Goal: Task Accomplishment & Management: Complete application form

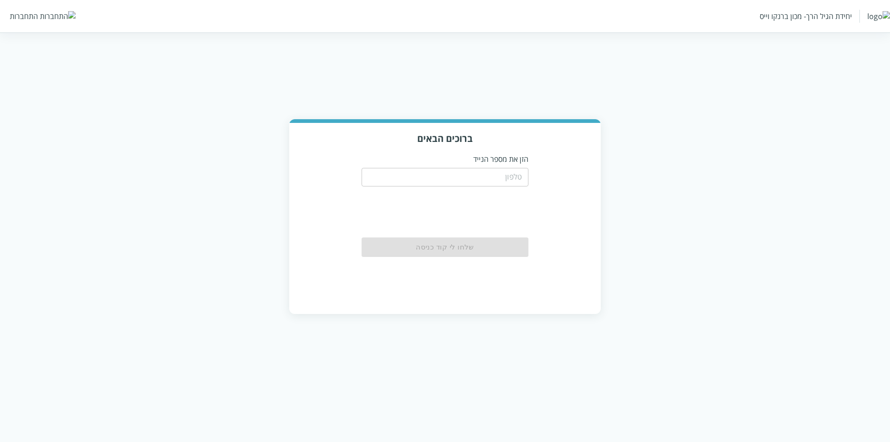
click at [27, 19] on div "התחברות" at bounding box center [24, 16] width 28 height 10
click at [517, 172] on input "tel" at bounding box center [445, 177] width 167 height 19
type input "0533115537"
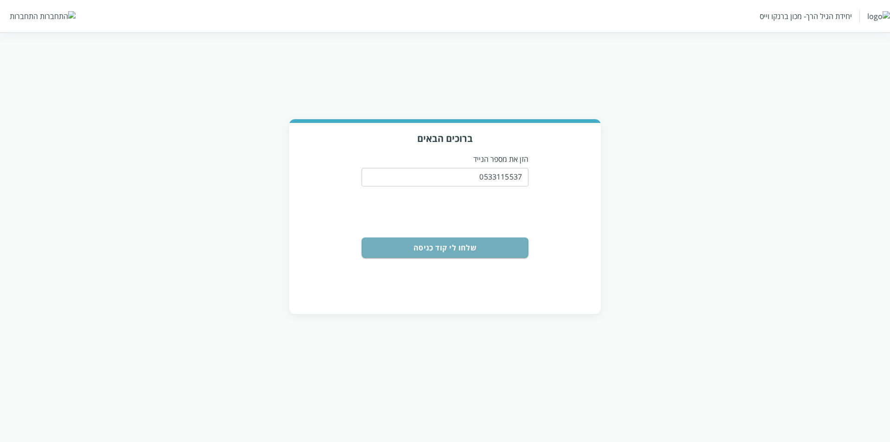
click at [471, 246] on button "שלחו לי קוד כניסה" at bounding box center [445, 247] width 167 height 20
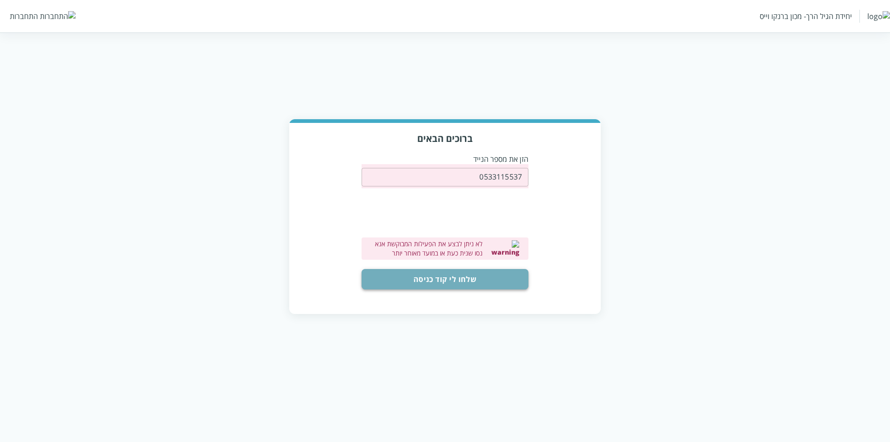
click at [469, 281] on button "שלחו לי קוד כניסה" at bounding box center [445, 279] width 167 height 20
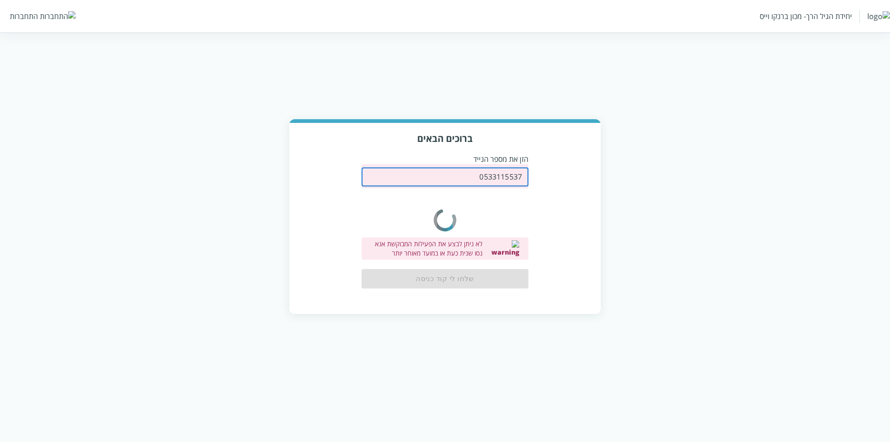
drag, startPoint x: 468, startPoint y: 179, endPoint x: 575, endPoint y: 181, distance: 107.6
click at [575, 181] on div "ברוכים הבאים הזן את מספר הנייד 0533115537 ​ 0cAFcWeA6RaigRLcT_AEmmfdEFOhvrR8yEJ…" at bounding box center [445, 218] width 312 height 190
click at [462, 210] on icon "color-ring-loading" at bounding box center [445, 220] width 37 height 70
click at [532, 215] on div "ברוכים הבאים הזן את מספר הנייד 0533115537 ​ 0cAFcWeA6RaigRLcT_AEmmfdEFOhvrR8yEJ…" at bounding box center [445, 218] width 312 height 190
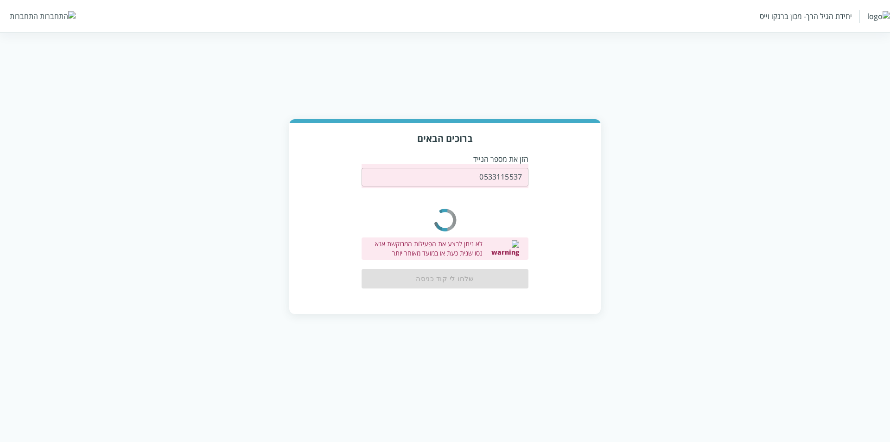
click at [567, 218] on div "ברוכים הבאים הזן את מספר הנייד 0533115537 ​ 0cAFcWeA6RaigRLcT_AEmmfdEFOhvrR8yEJ…" at bounding box center [445, 218] width 312 height 190
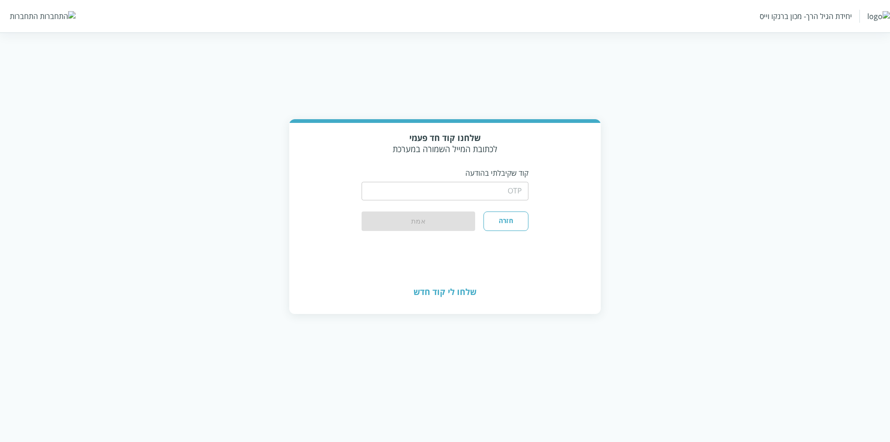
click at [502, 190] on input "string" at bounding box center [445, 191] width 167 height 19
type input "1234"
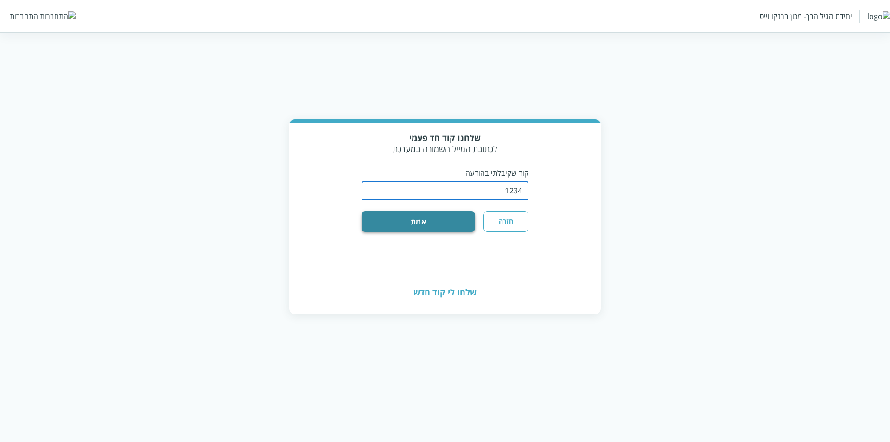
click at [454, 221] on button "אמת" at bounding box center [419, 221] width 114 height 20
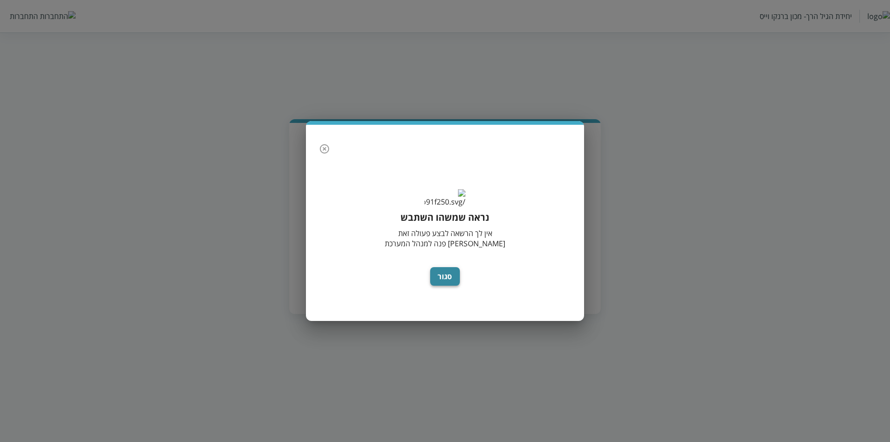
click at [440, 279] on button "סגור" at bounding box center [445, 276] width 30 height 19
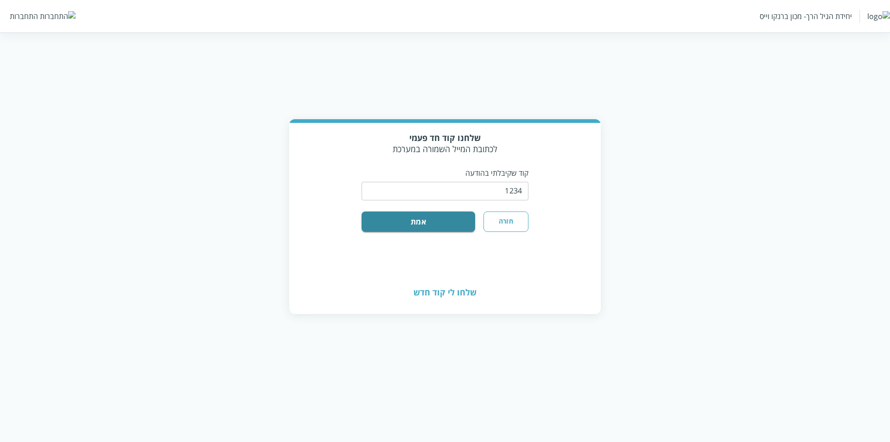
click at [510, 225] on button "חזרה" at bounding box center [506, 221] width 45 height 20
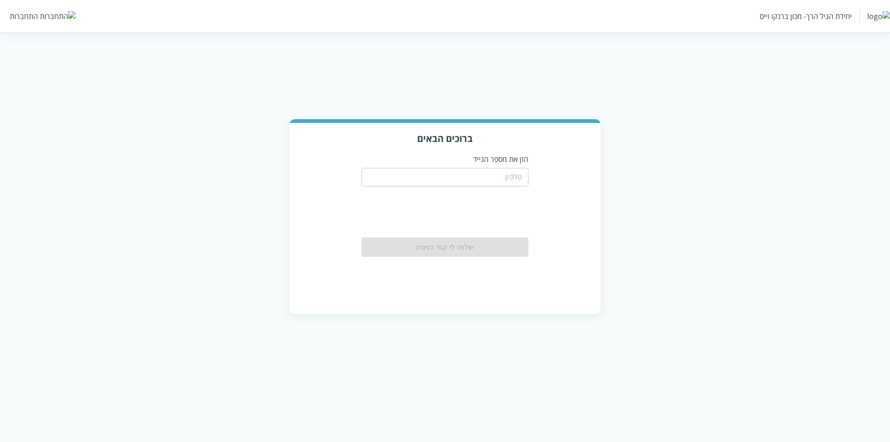
click at [491, 180] on input "tel" at bounding box center [445, 177] width 167 height 19
type input "0533115537"
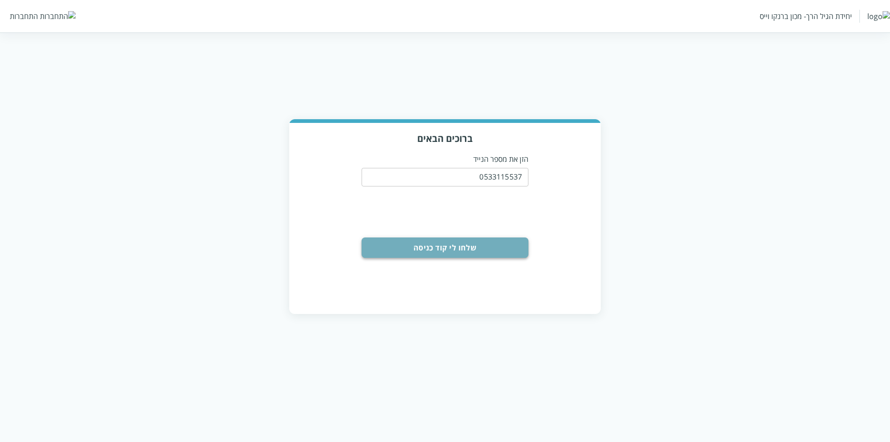
click at [463, 244] on button "שלחו לי קוד כניסה" at bounding box center [445, 247] width 167 height 20
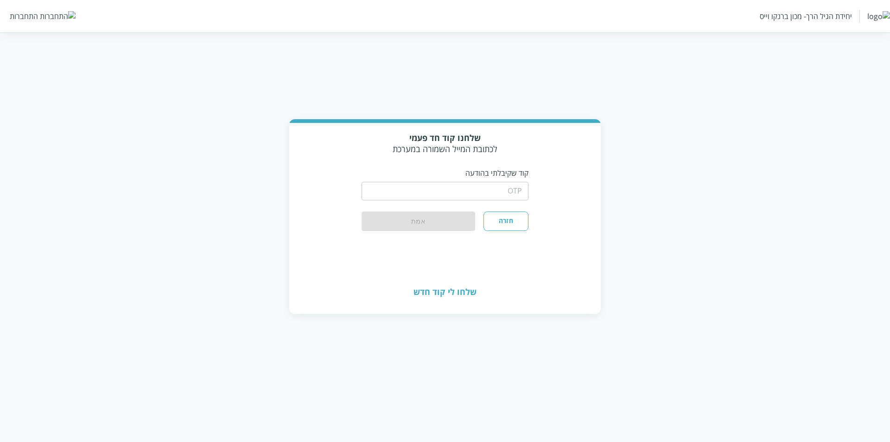
click at [510, 191] on input "string" at bounding box center [445, 191] width 167 height 19
type input "1234"
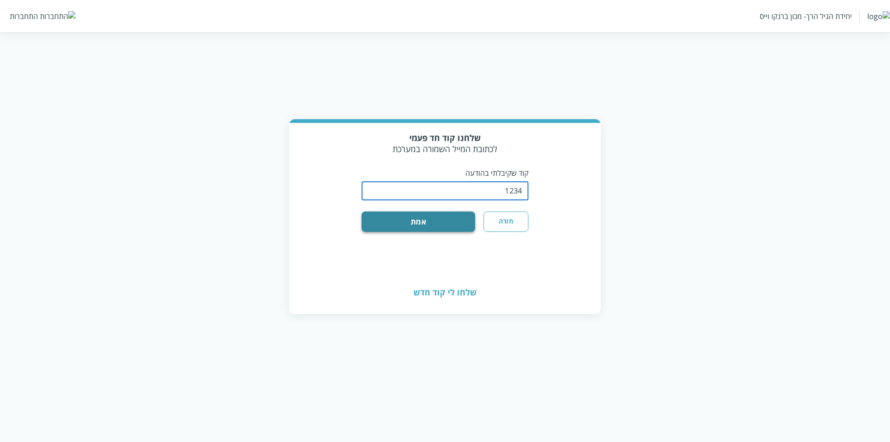
click at [440, 227] on button "אמת" at bounding box center [419, 221] width 114 height 20
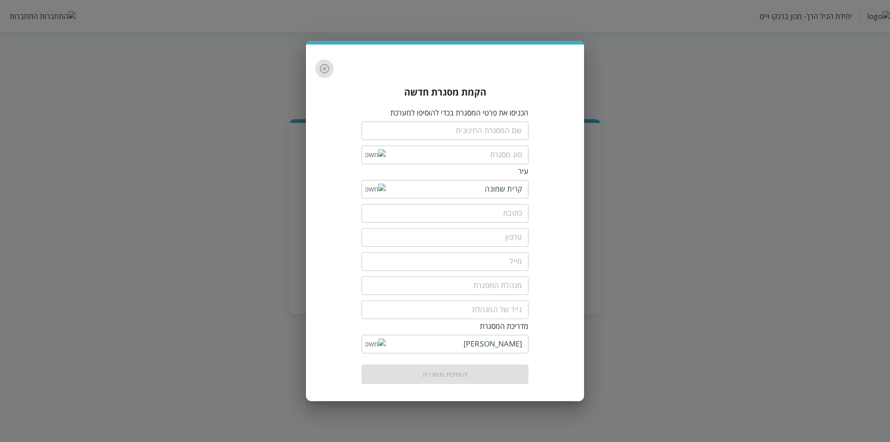
click at [325, 71] on icon "button" at bounding box center [324, 68] width 11 height 11
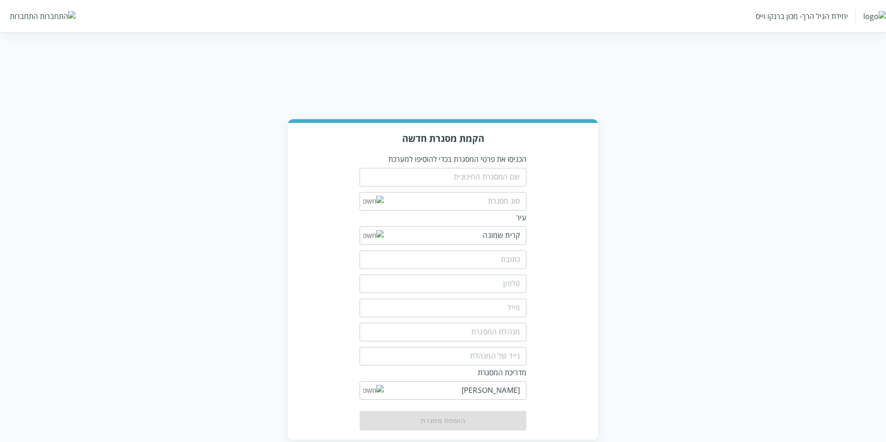
drag, startPoint x: 672, startPoint y: 190, endPoint x: 675, endPoint y: 185, distance: 6.4
click at [673, 188] on div "הקמת מסגרת חדשה הכניסו את פרטי המסגרת בכדי להוסיפו למערכת ​ ​ עיר ​ ​ ​ ​ ​ ​ מ…" at bounding box center [443, 279] width 886 height 320
click at [15, 15] on div "התחברות" at bounding box center [24, 16] width 28 height 10
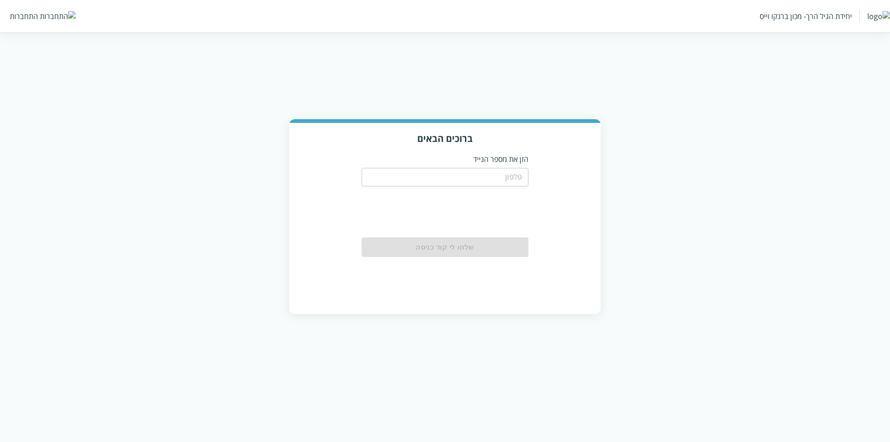
click at [490, 177] on input "tel" at bounding box center [445, 177] width 167 height 19
type input "0533115537"
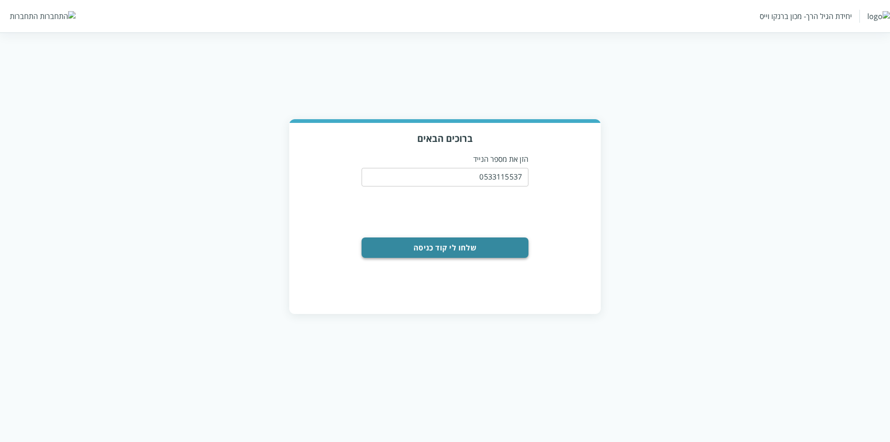
click at [487, 243] on button "שלחו לי קוד כניסה" at bounding box center [445, 247] width 167 height 20
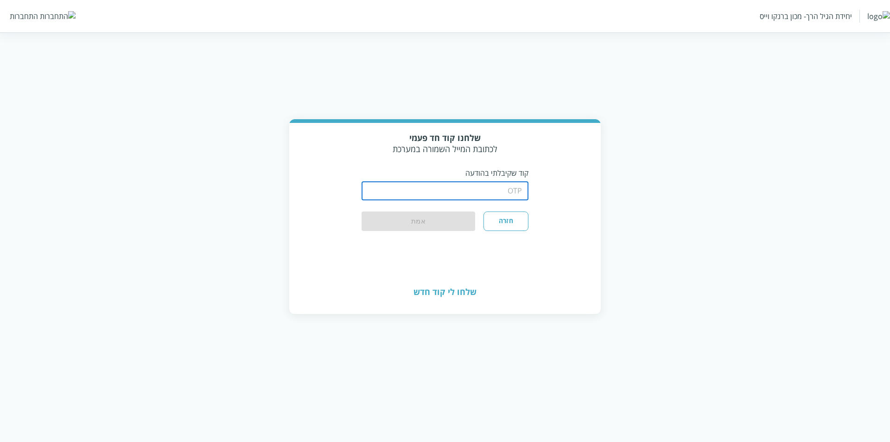
click at [466, 193] on input "string" at bounding box center [445, 191] width 167 height 19
type input "1234"
click at [454, 221] on button "אמת" at bounding box center [419, 221] width 114 height 20
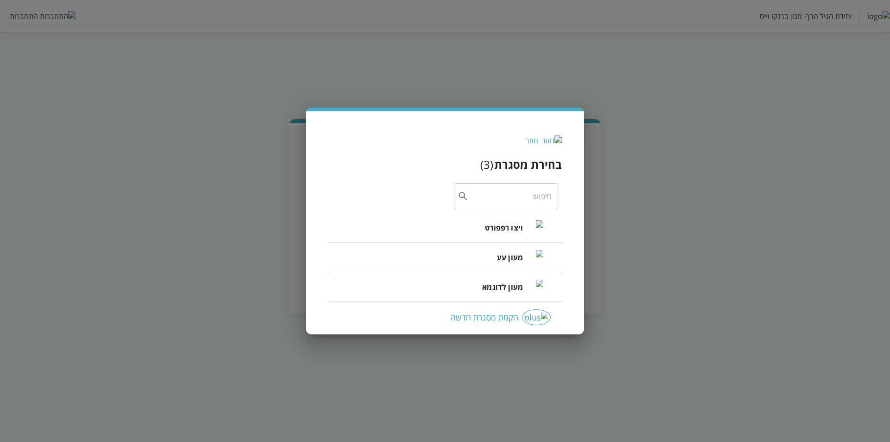
click at [489, 228] on span "ויצו רפפורט" at bounding box center [504, 227] width 38 height 11
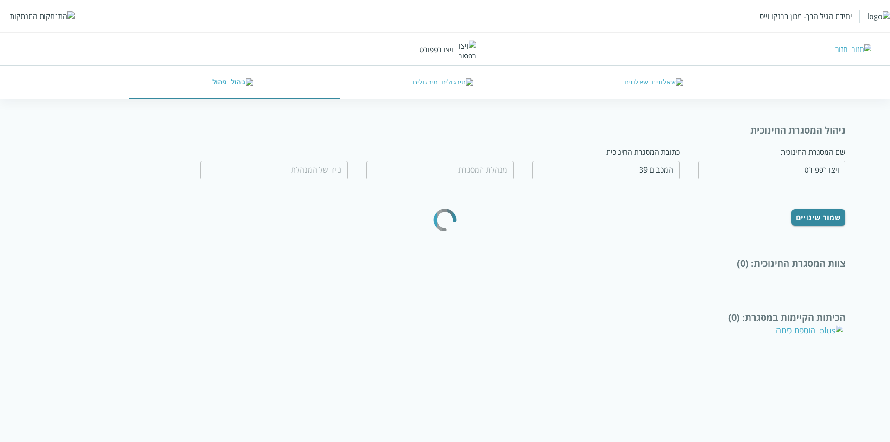
type input "[PERSON_NAME]"
type input "0532654189"
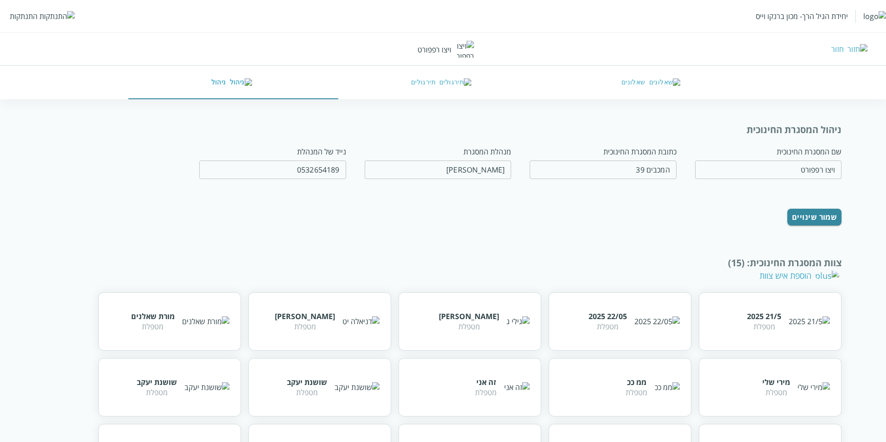
click at [640, 82] on button "שאלונים" at bounding box center [653, 82] width 210 height 33
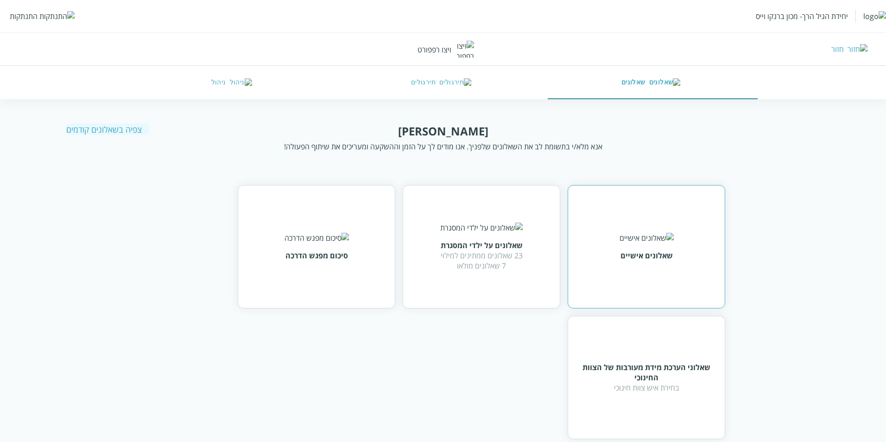
click at [651, 284] on div "שאלונים אישיים" at bounding box center [647, 246] width 158 height 123
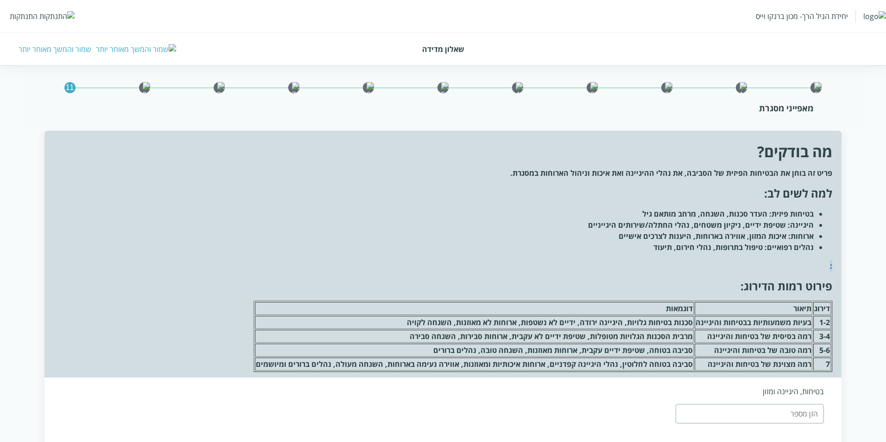
drag, startPoint x: 821, startPoint y: 264, endPoint x: 839, endPoint y: 267, distance: 18.4
click at [839, 267] on div "מה בודקים? פריט זה בוחן את הבטיחות הפיזית של הסביבה, את נהלי ההיגיינה ואת איכות…" at bounding box center [444, 254] width 798 height 247
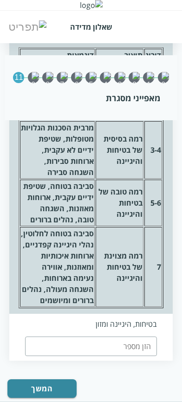
scroll to position [335, 0]
